Goal: Transaction & Acquisition: Download file/media

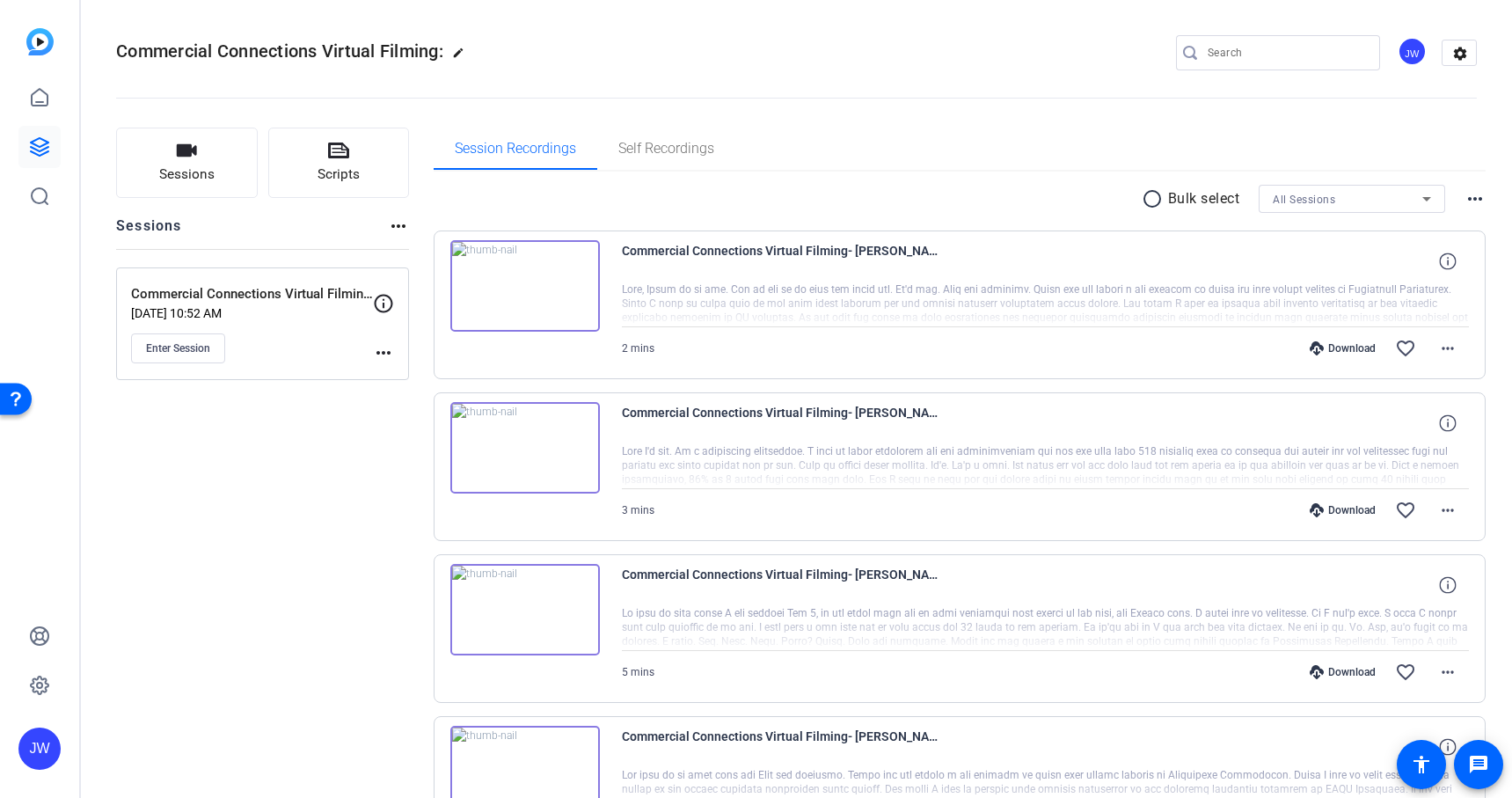
click at [1341, 345] on div "Download" at bounding box center [1342, 347] width 84 height 14
click at [1333, 509] on div "Download" at bounding box center [1342, 510] width 84 height 14
click at [1345, 683] on div "Download favorite_border more_horiz" at bounding box center [1172, 672] width 593 height 42
click at [1351, 671] on div "Download" at bounding box center [1342, 671] width 84 height 14
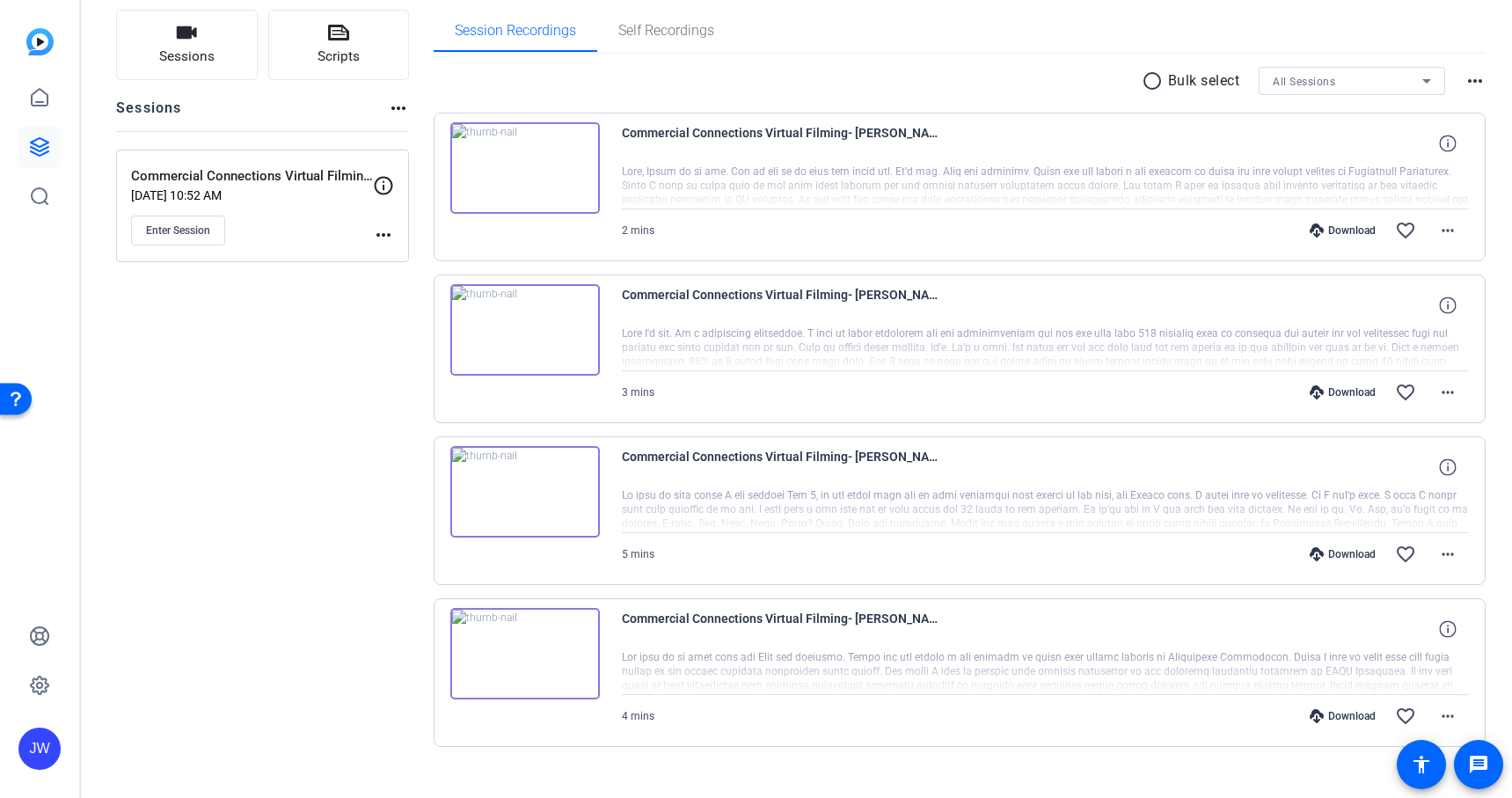
scroll to position [145, 0]
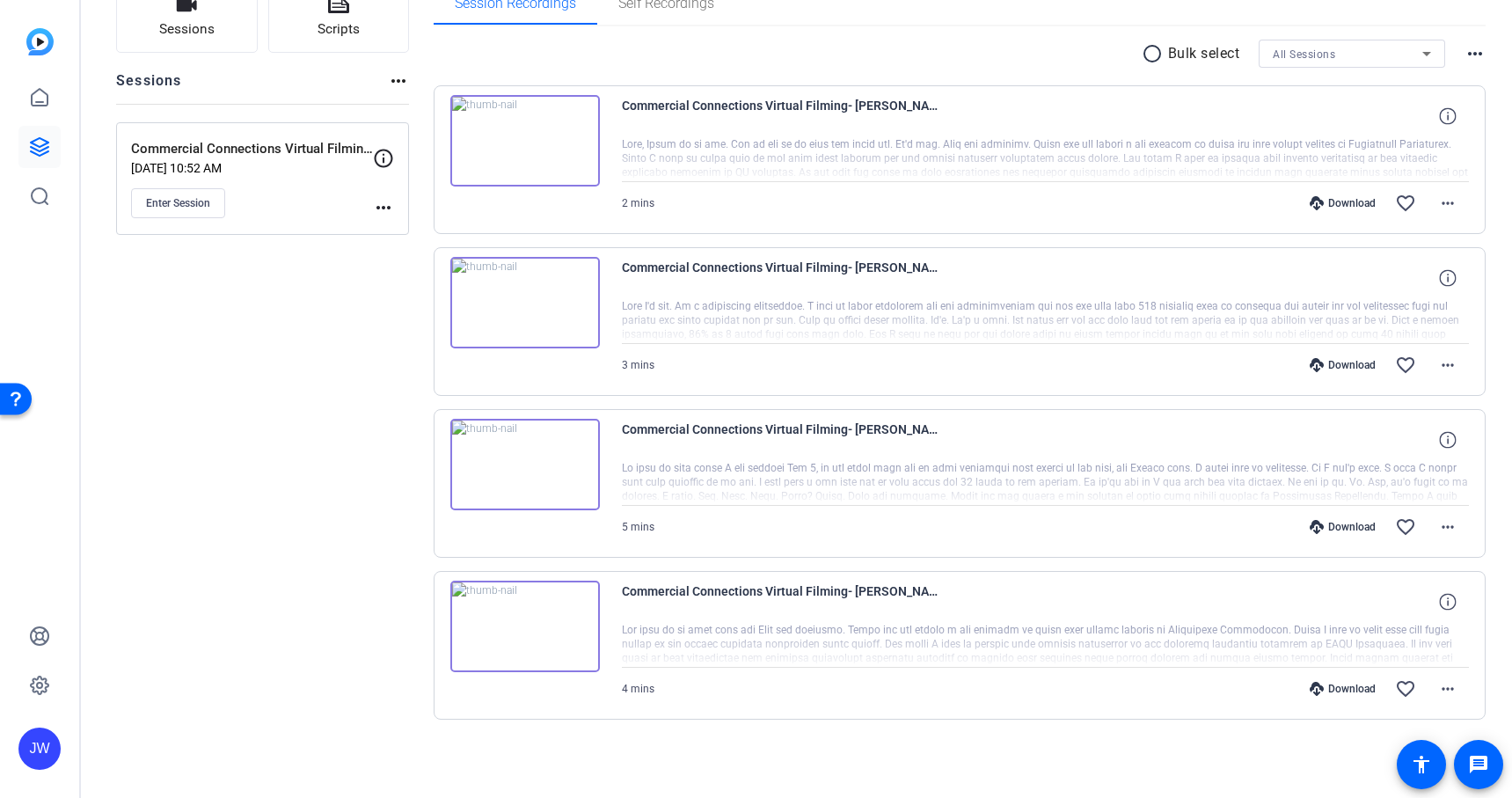
click at [1350, 687] on div "Download" at bounding box center [1342, 688] width 84 height 14
